Goal: Task Accomplishment & Management: Use online tool/utility

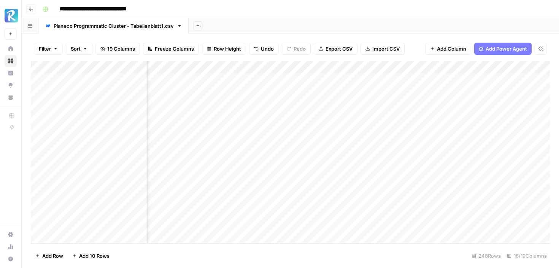
scroll to position [0, 888]
click at [428, 79] on div "Add Column" at bounding box center [290, 152] width 519 height 182
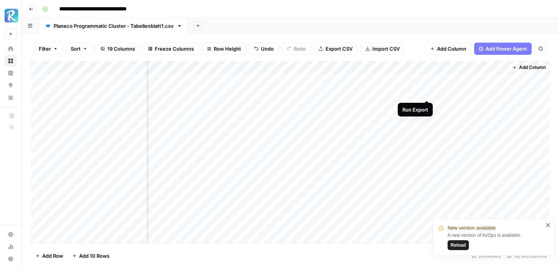
click at [427, 91] on div "Add Column" at bounding box center [290, 152] width 519 height 182
click at [428, 104] on div "Add Column" at bounding box center [290, 152] width 519 height 182
click at [456, 231] on span "New version available" at bounding box center [472, 228] width 48 height 8
click at [453, 248] on span "Reload" at bounding box center [458, 244] width 15 height 7
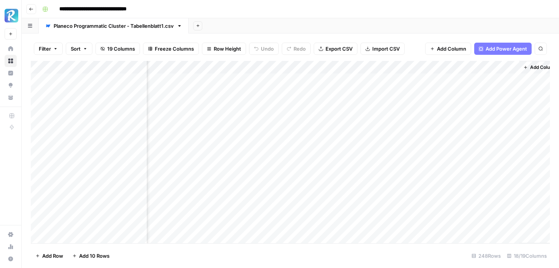
scroll to position [0, 888]
click at [427, 81] on div "Add Column" at bounding box center [290, 152] width 519 height 182
click at [427, 92] on div "Add Column" at bounding box center [290, 152] width 519 height 182
click at [426, 106] on div "Add Column" at bounding box center [290, 152] width 519 height 182
click at [426, 118] on div "Add Column" at bounding box center [290, 152] width 519 height 182
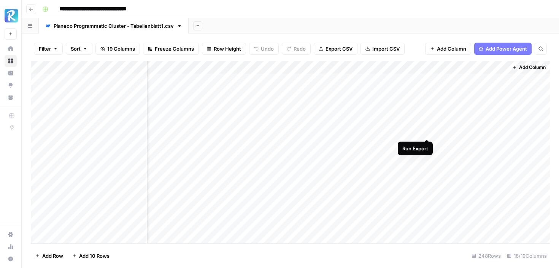
click at [426, 131] on div "Add Column" at bounding box center [290, 152] width 519 height 182
click at [427, 146] on div "Add Column" at bounding box center [290, 152] width 519 height 182
click at [426, 156] on div "Add Column" at bounding box center [290, 152] width 519 height 182
click at [427, 169] on div "Add Column" at bounding box center [290, 152] width 519 height 182
click at [427, 182] on div "Add Column" at bounding box center [290, 152] width 519 height 182
